Goal: Task Accomplishment & Management: Manage account settings

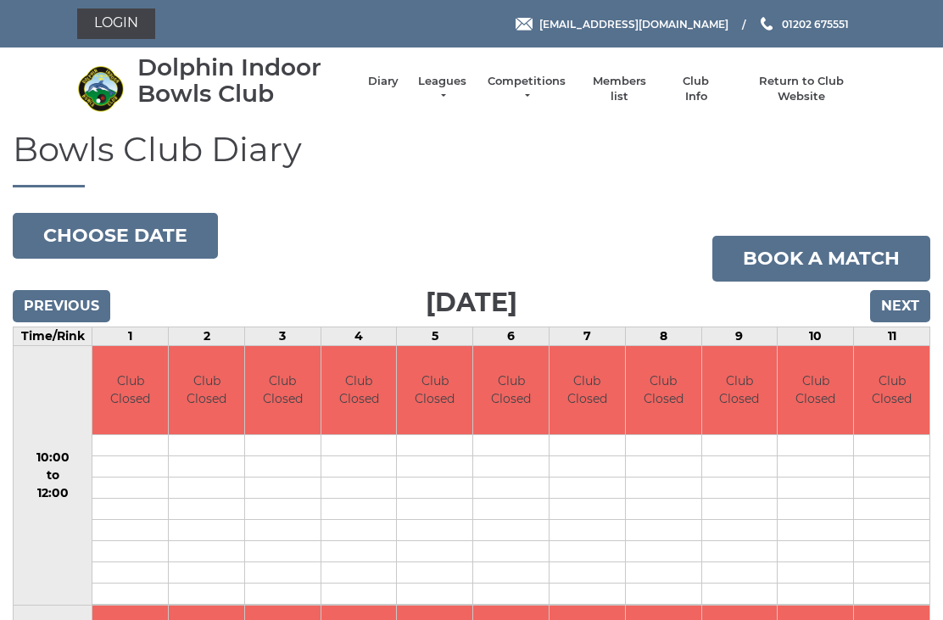
scroll to position [87, 0]
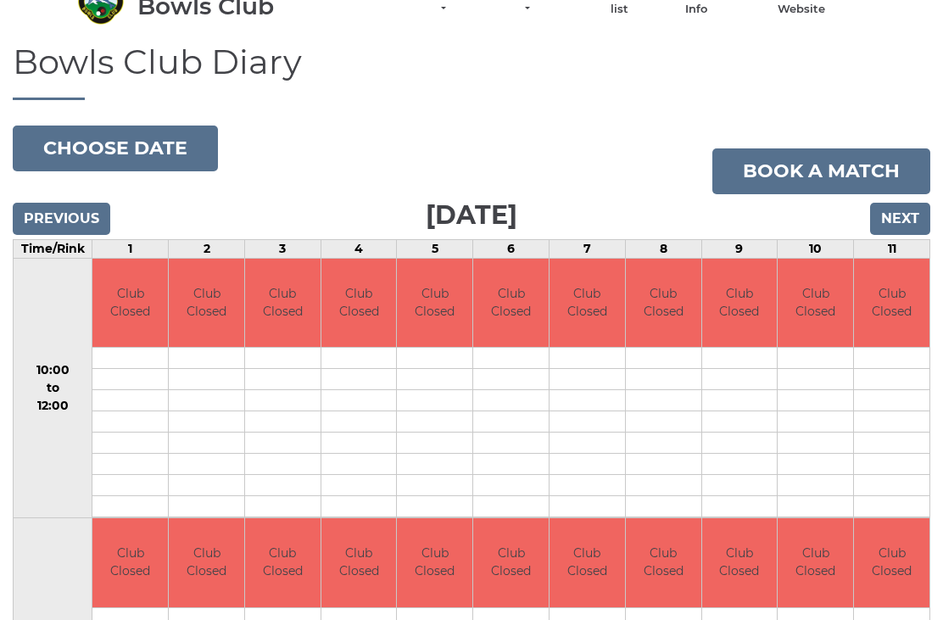
click at [911, 203] on input "Next" at bounding box center [900, 219] width 60 height 32
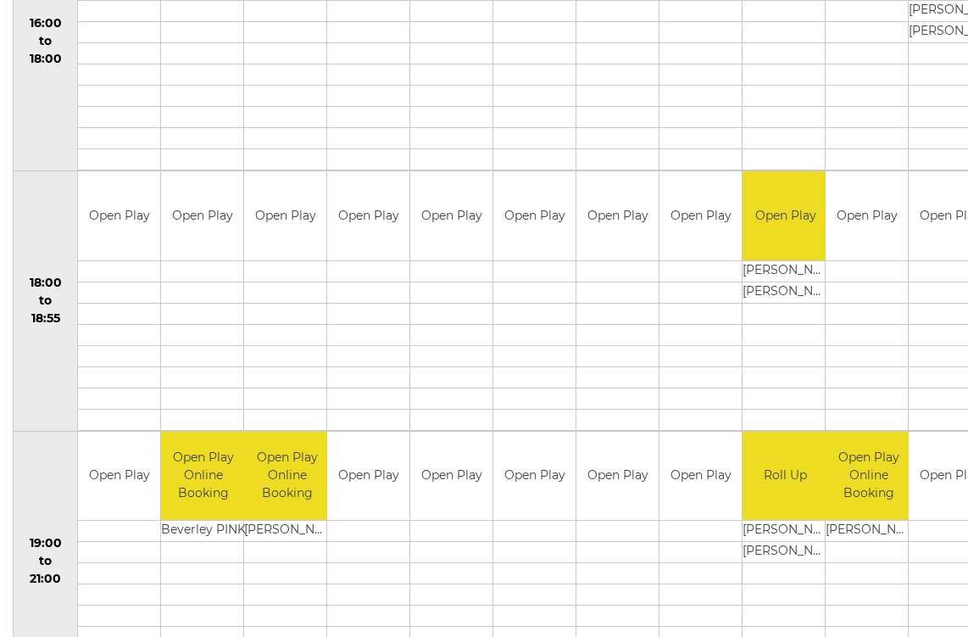
scroll to position [1473, 0]
click at [772, 286] on td "[PERSON_NAME]" at bounding box center [786, 291] width 86 height 21
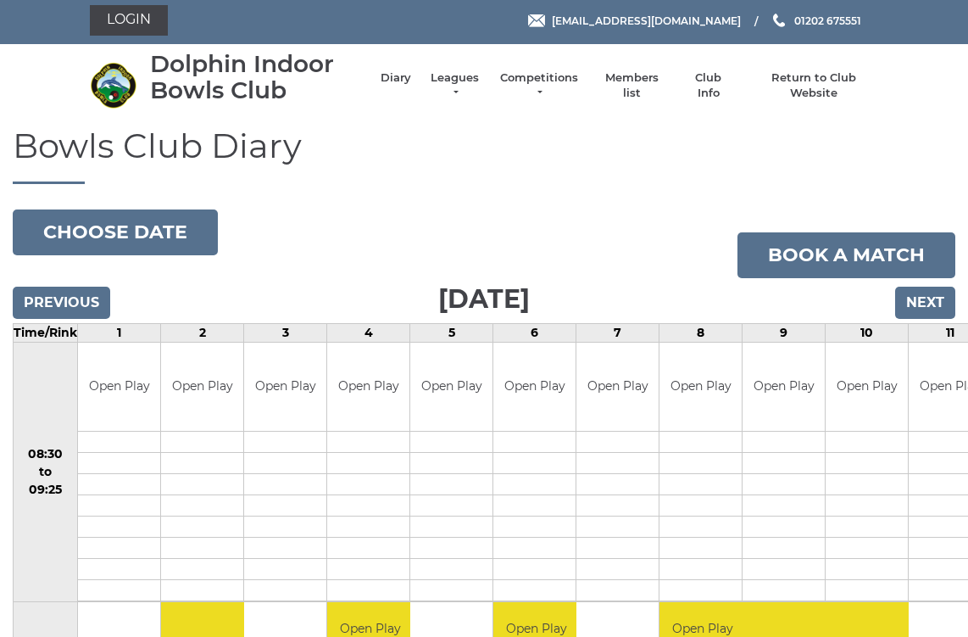
scroll to position [0, 0]
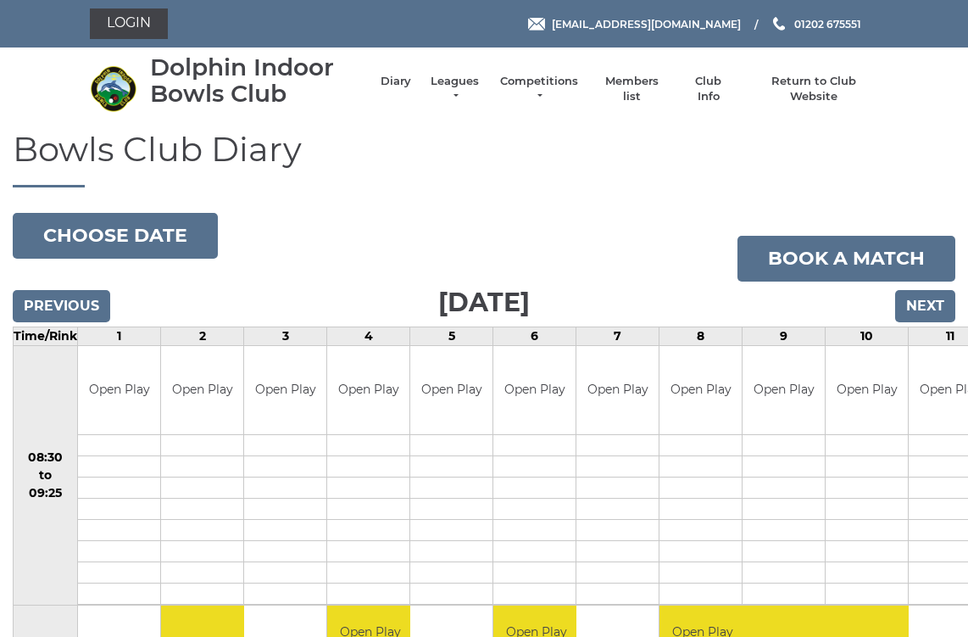
click at [148, 14] on link "Login" at bounding box center [129, 23] width 78 height 31
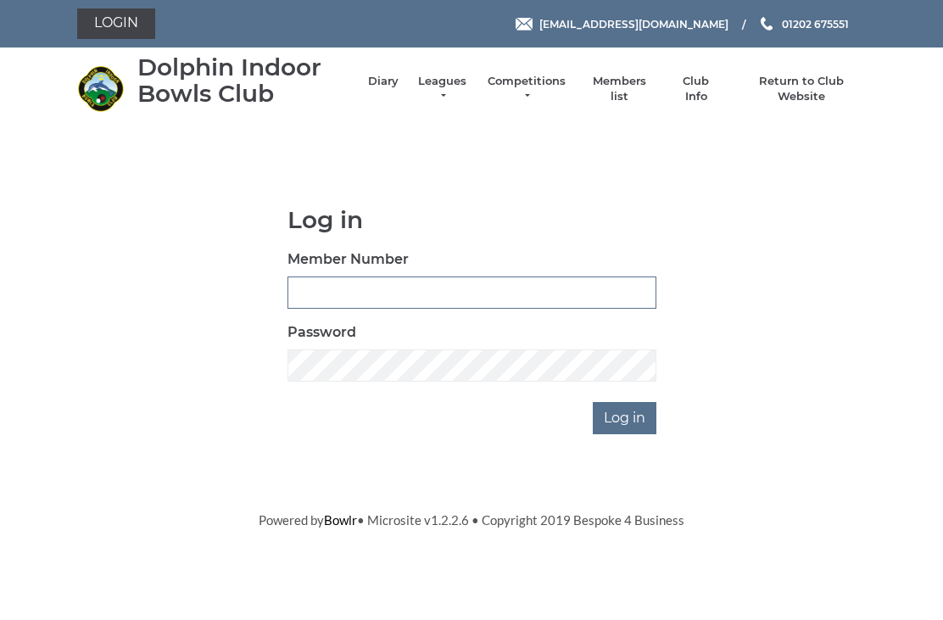
type input "2406"
click at [626, 416] on input "Log in" at bounding box center [625, 418] width 64 height 32
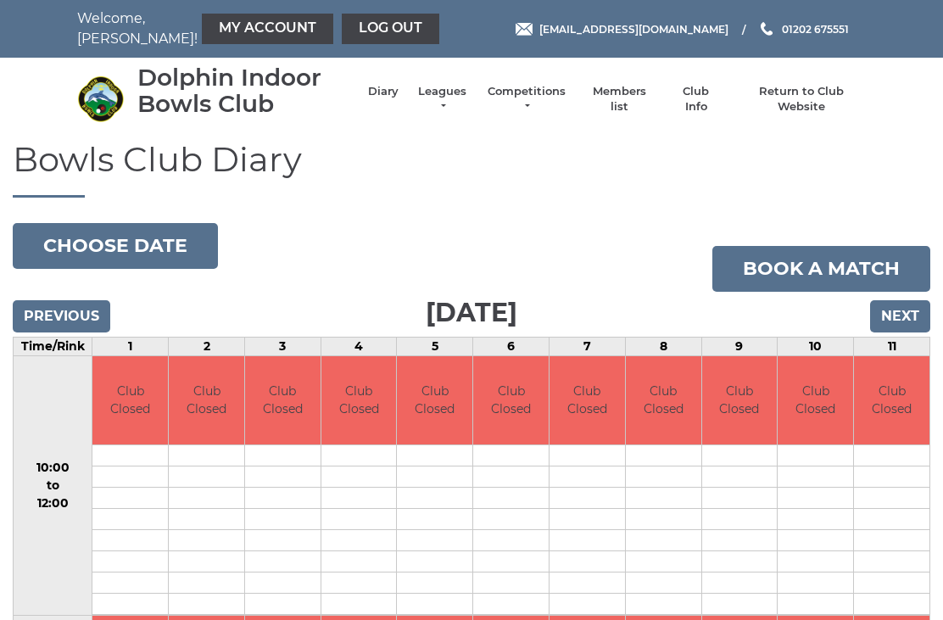
click at [397, 92] on li "Diary" at bounding box center [374, 98] width 47 height 47
click at [911, 320] on input "Next" at bounding box center [900, 316] width 60 height 32
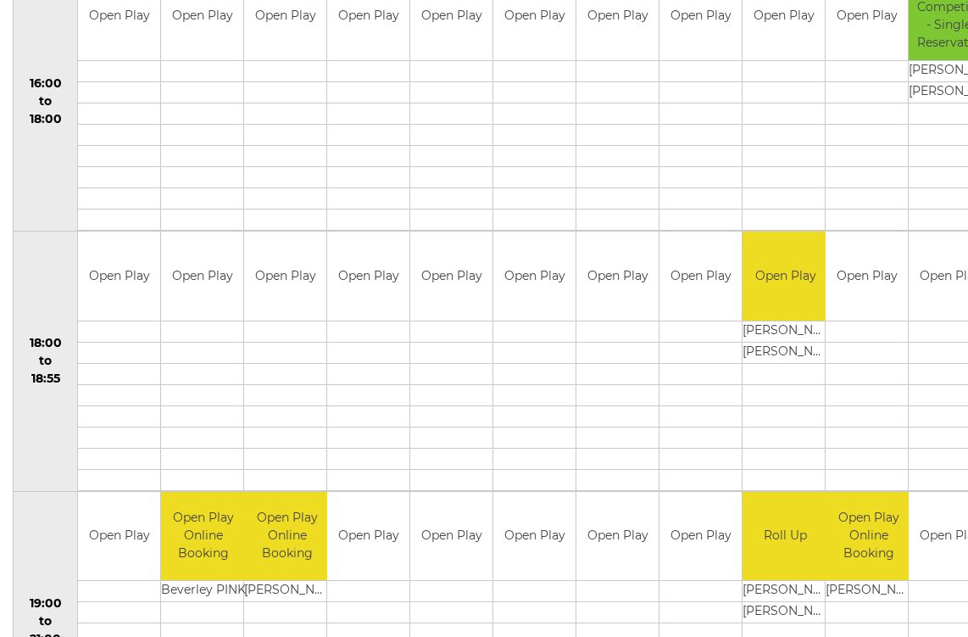
scroll to position [1415, 0]
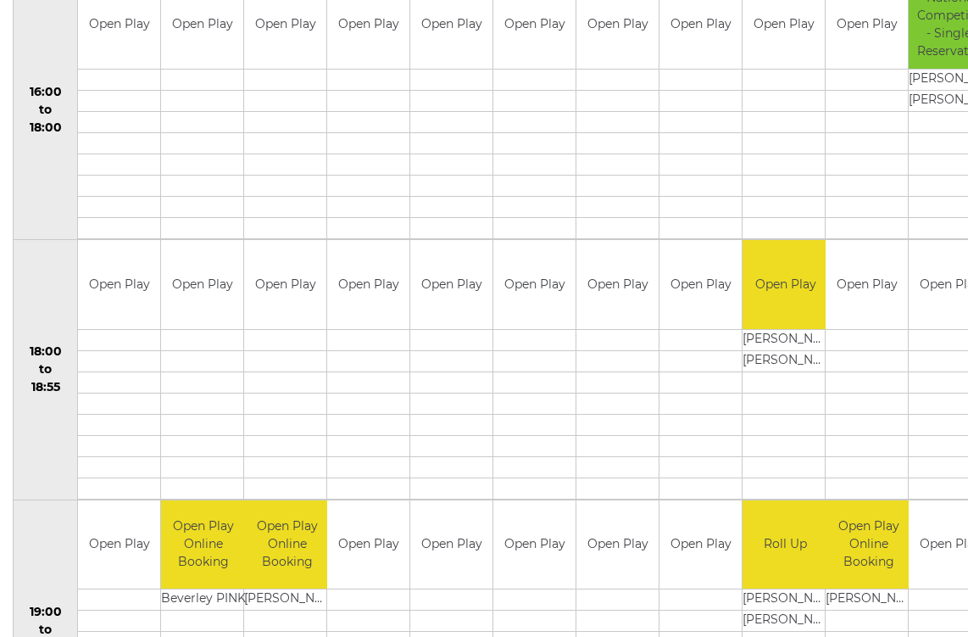
click at [776, 315] on td "Open Play" at bounding box center [786, 284] width 86 height 89
click at [777, 324] on td "Open Play" at bounding box center [786, 284] width 86 height 89
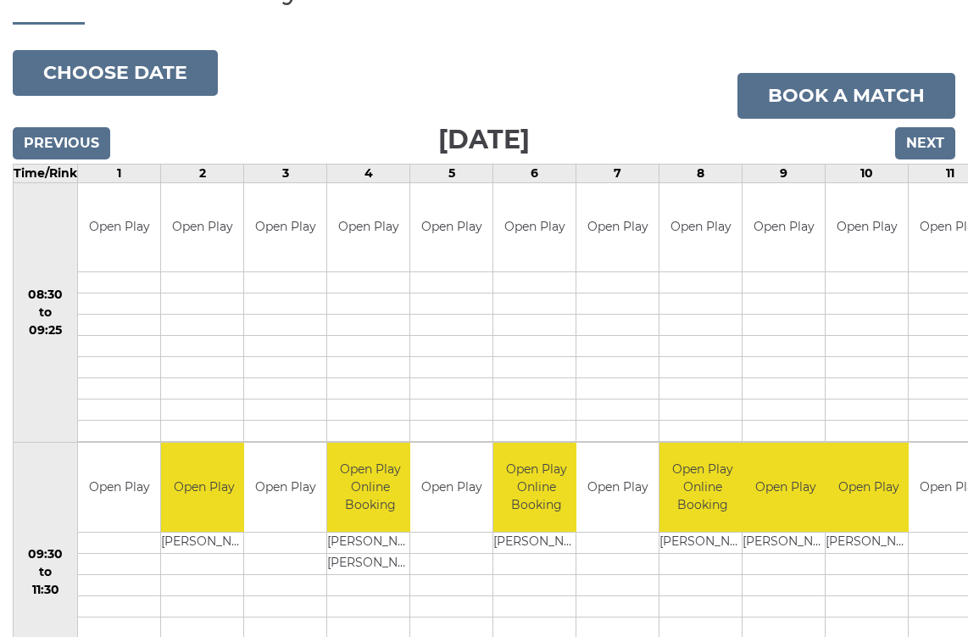
scroll to position [0, 0]
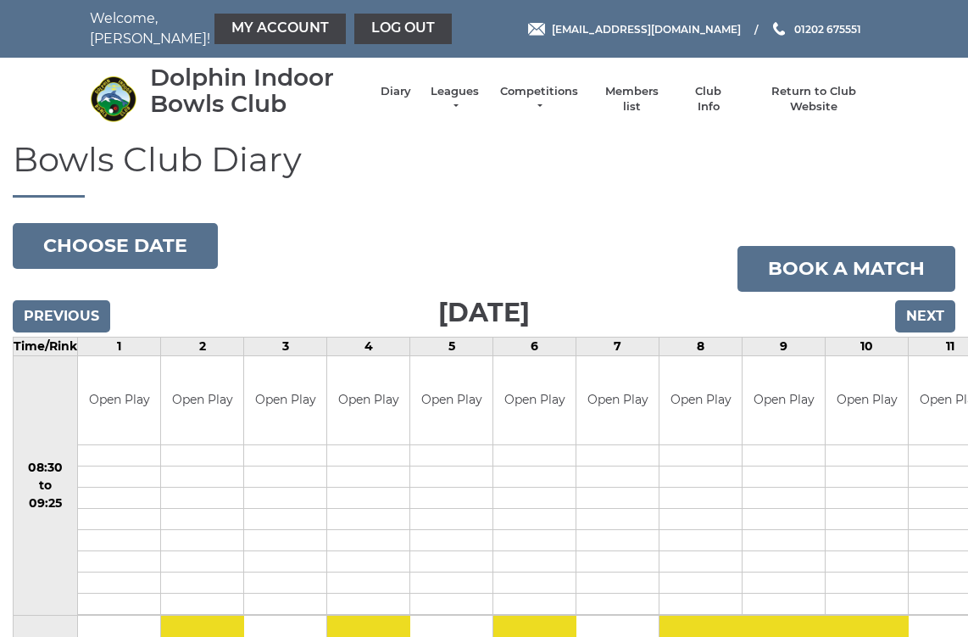
click at [247, 22] on link "My Account" at bounding box center [279, 29] width 131 height 31
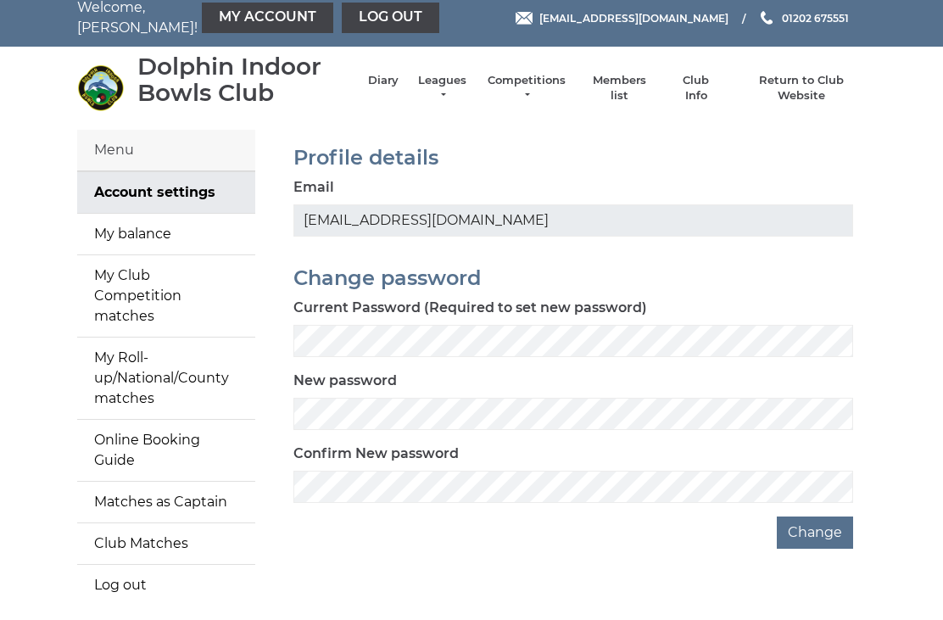
scroll to position [15, 0]
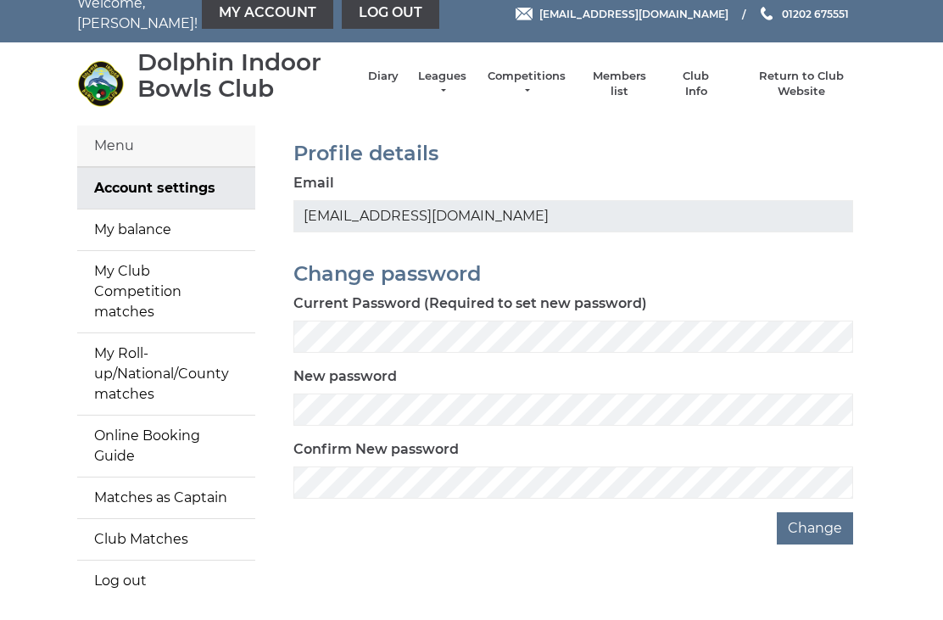
click at [205, 279] on link "My Club Competition matches" at bounding box center [166, 291] width 178 height 81
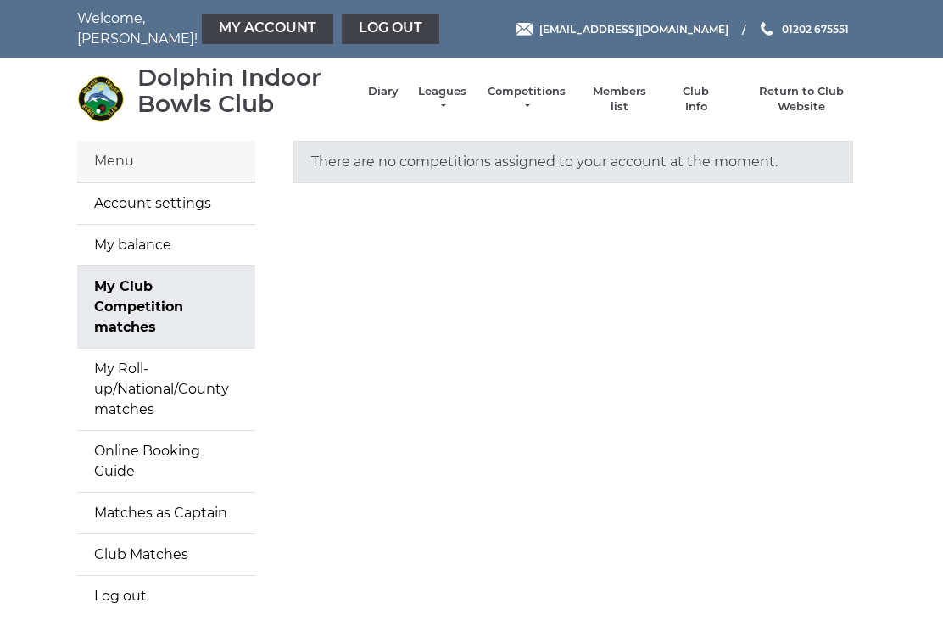
click at [741, 334] on div "There are no competitions assigned to your account at the moment." at bounding box center [573, 389] width 610 height 496
click at [198, 365] on link "My Roll-up/National/County matches" at bounding box center [166, 388] width 178 height 81
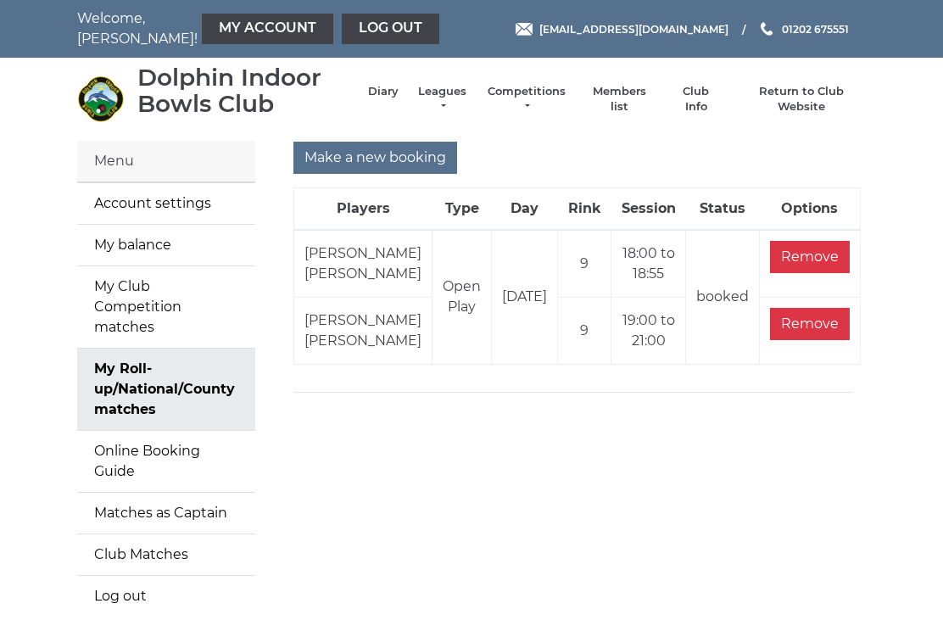
click at [823, 269] on input "Remove" at bounding box center [810, 257] width 80 height 32
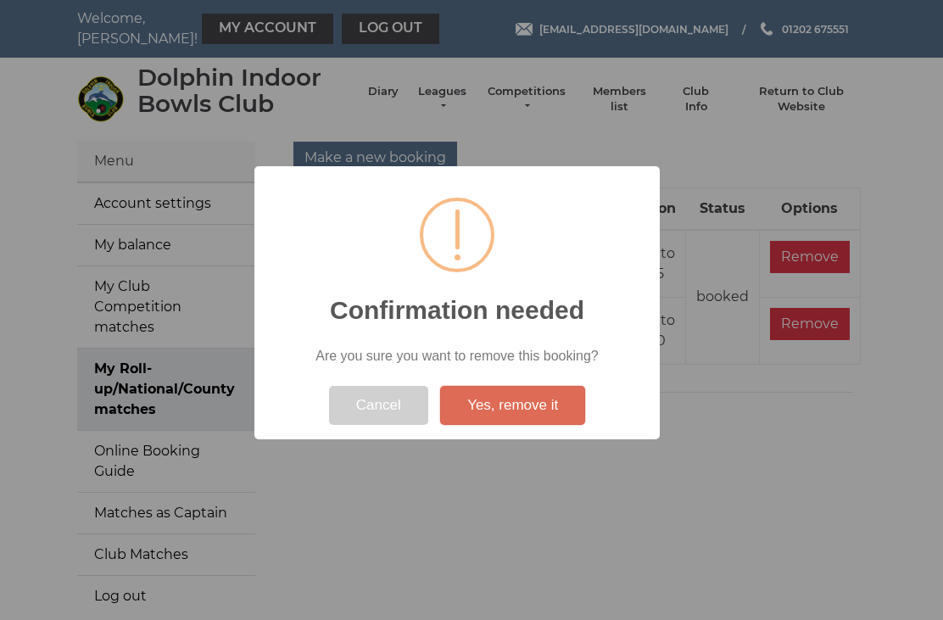
click at [554, 397] on button "Yes, remove it" at bounding box center [512, 405] width 145 height 39
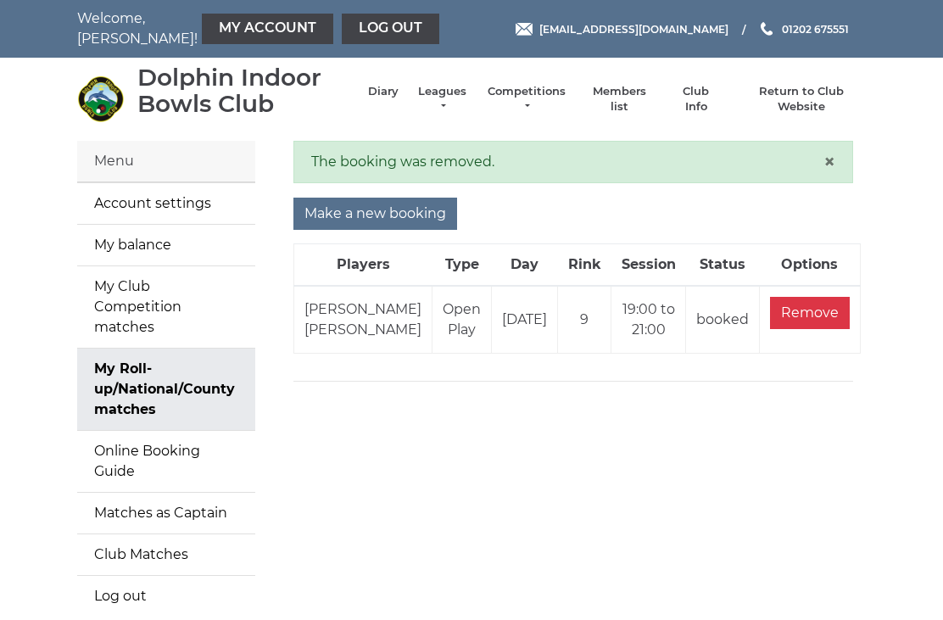
click at [836, 148] on div "The booking was removed. ×" at bounding box center [572, 162] width 559 height 42
click at [916, 207] on main "Menu Account settings My balance My Club Competition matches My Roll-up/Nationa…" at bounding box center [471, 389] width 943 height 496
click at [350, 22] on link "Log out" at bounding box center [390, 29] width 97 height 31
